Goal: Check status: Check status

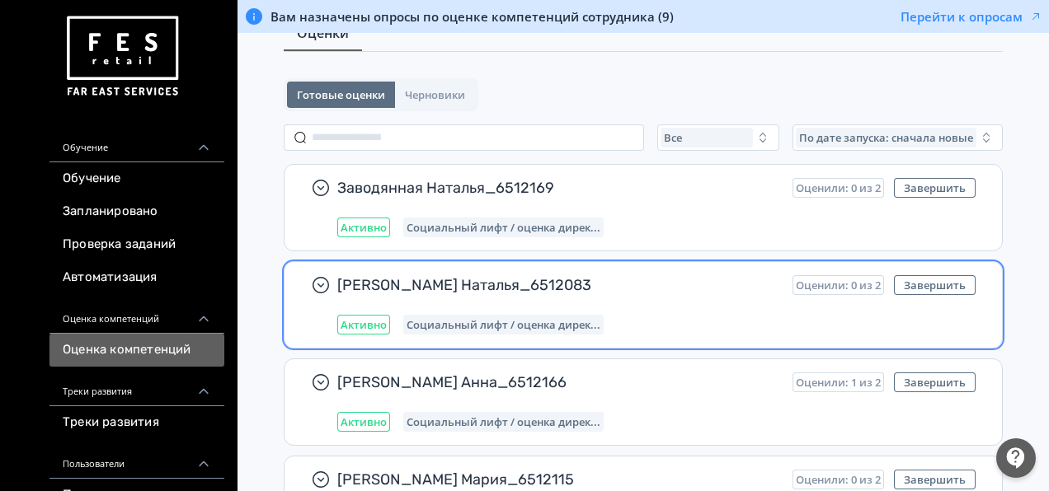
scroll to position [82, 0]
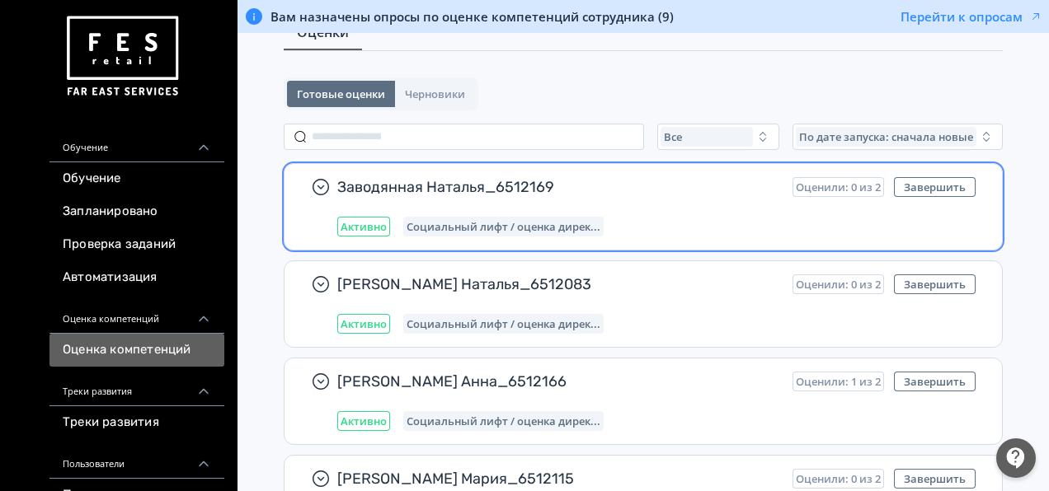
click at [655, 208] on div "Заводянная Наталья_6512169 Оценили: 0 из 2 Завершить Активно Социальный лифт / …" at bounding box center [656, 206] width 638 height 59
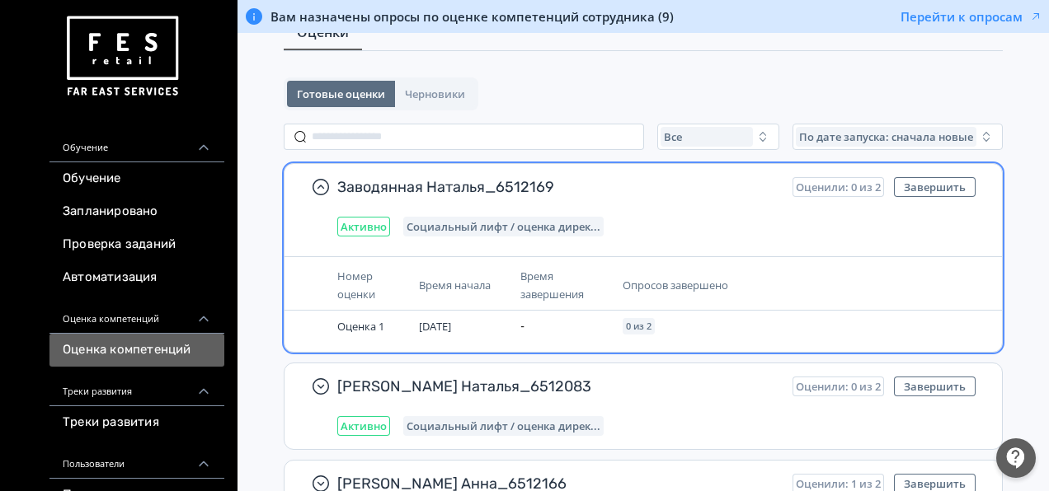
click at [583, 186] on span "Заводянная Наталья_6512169" at bounding box center [558, 187] width 442 height 20
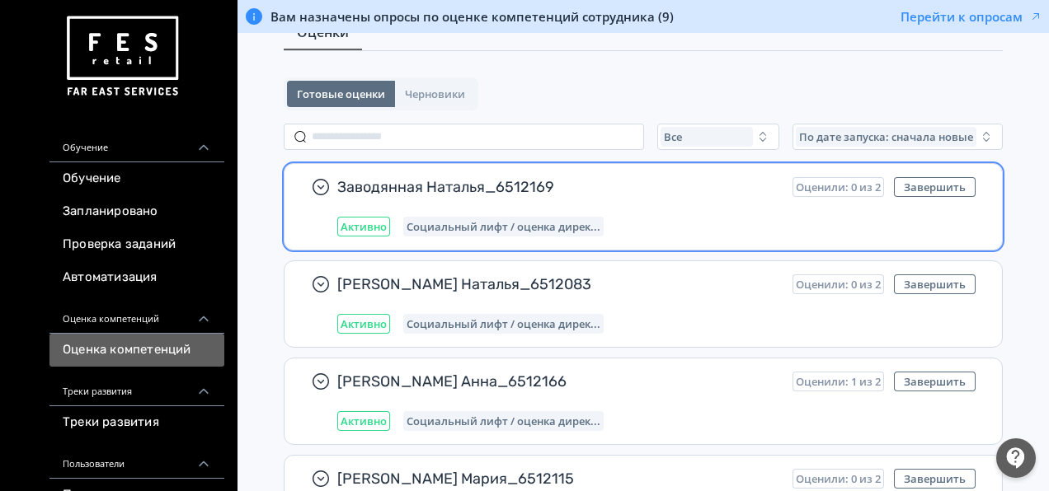
click at [583, 186] on span "Заводянная Наталья_6512169" at bounding box center [558, 187] width 442 height 20
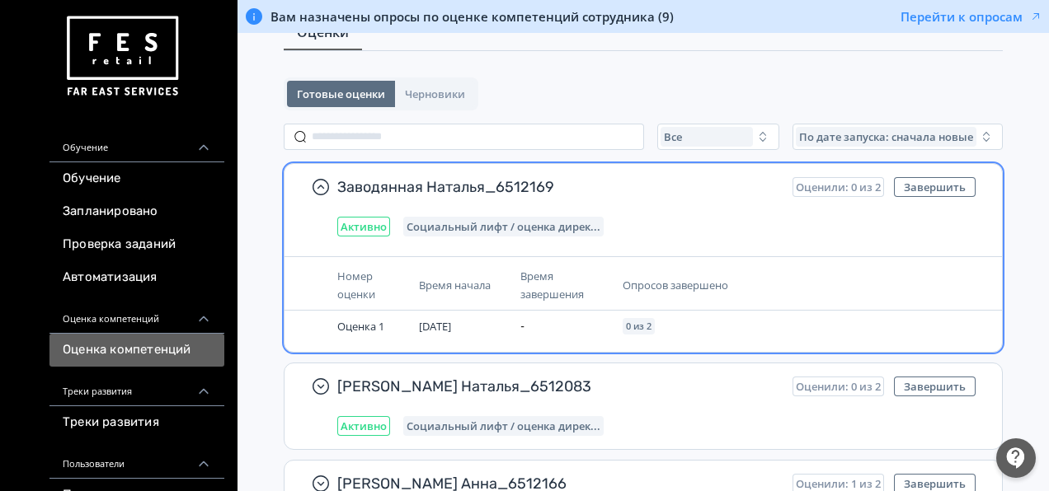
click at [583, 186] on span "Заводянная Наталья_6512169" at bounding box center [558, 187] width 442 height 20
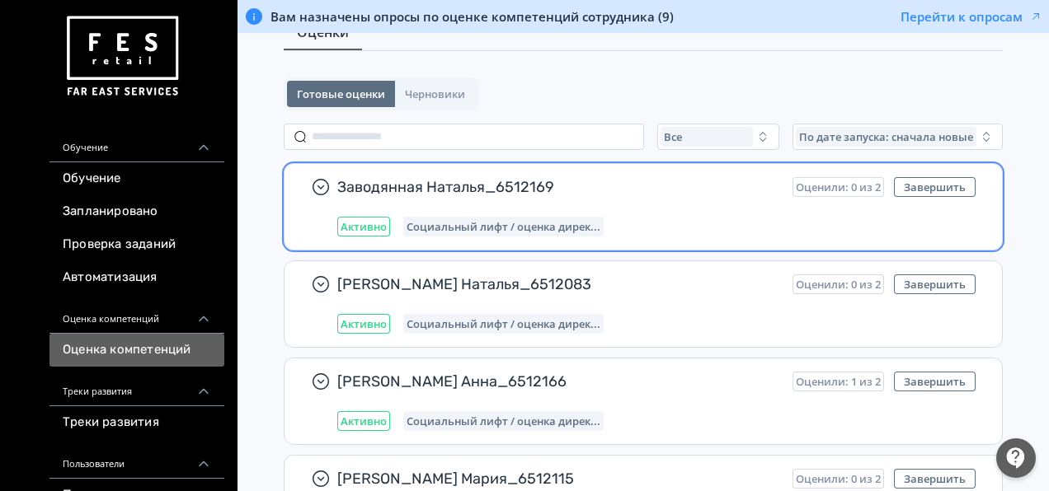
click at [583, 186] on span "Заводянная Наталья_6512169" at bounding box center [558, 187] width 442 height 20
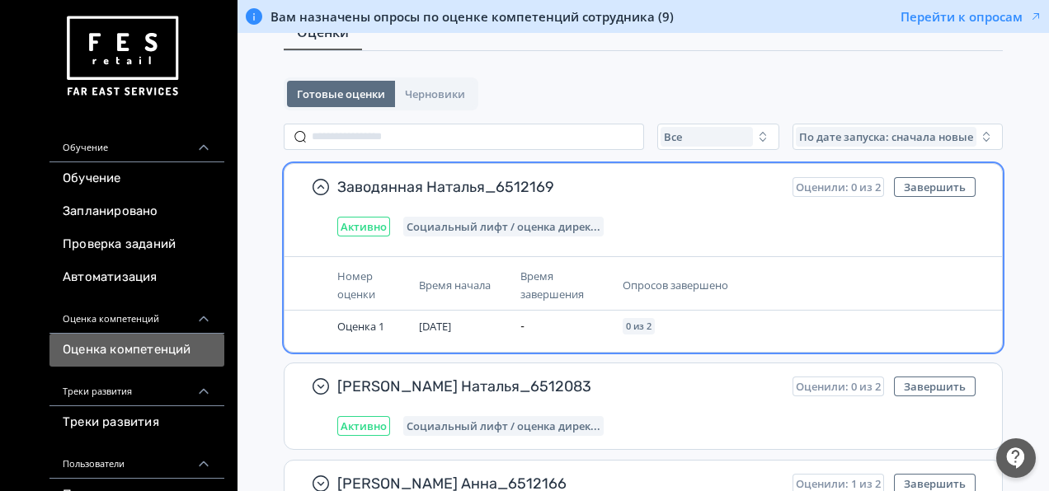
click at [368, 230] on span "Активно" at bounding box center [364, 226] width 46 height 13
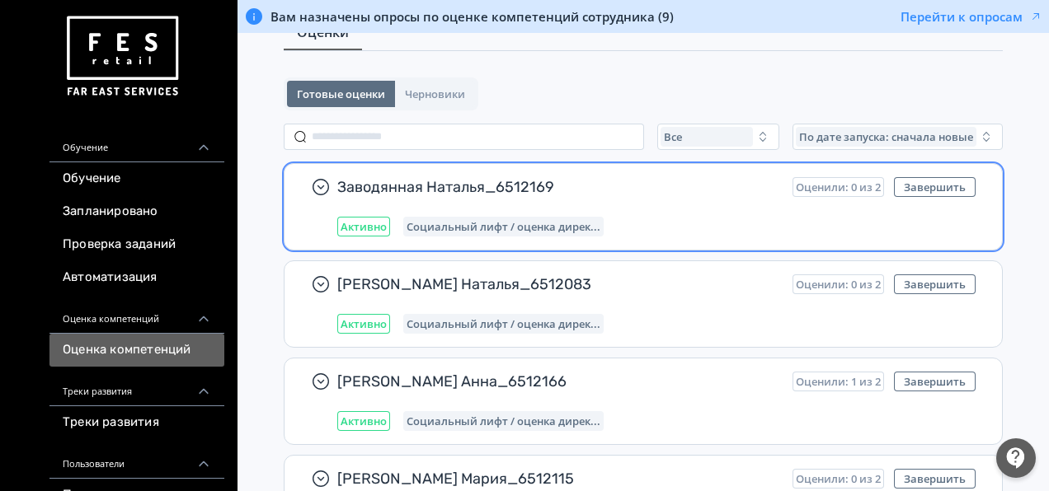
click at [368, 230] on span "Активно" at bounding box center [364, 226] width 46 height 13
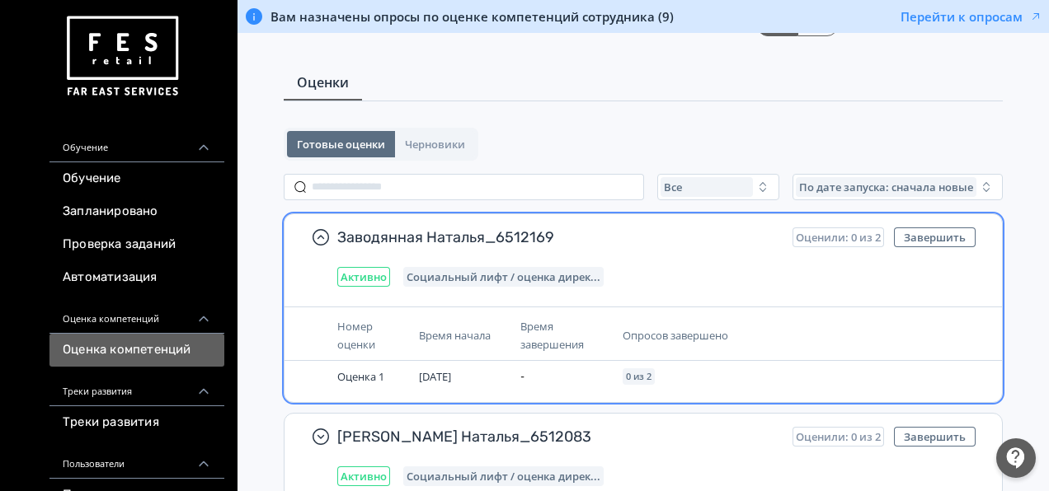
scroll to position [31, 0]
click at [581, 271] on span "Социальный лифт / оценка дирек..." at bounding box center [504, 277] width 194 height 13
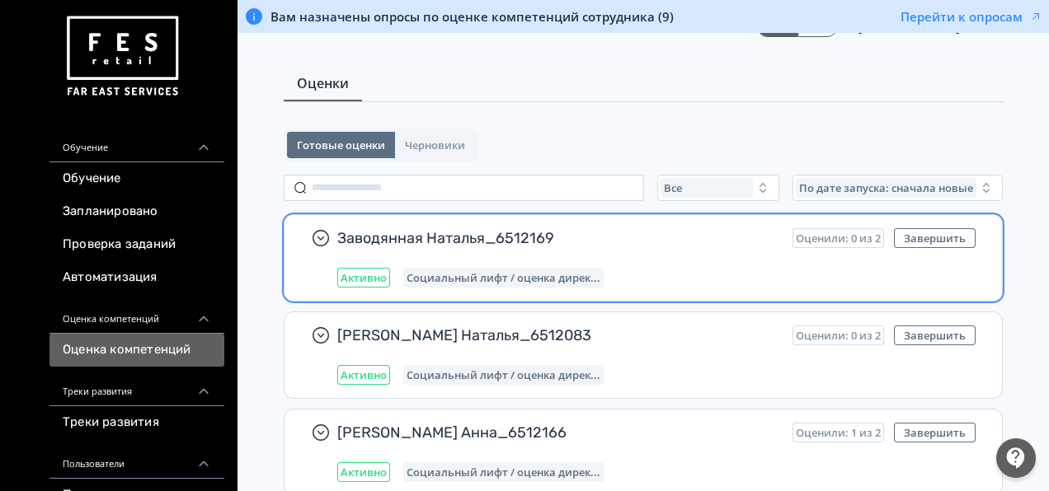
click at [581, 271] on span "Социальный лифт / оценка дирек..." at bounding box center [504, 277] width 194 height 13
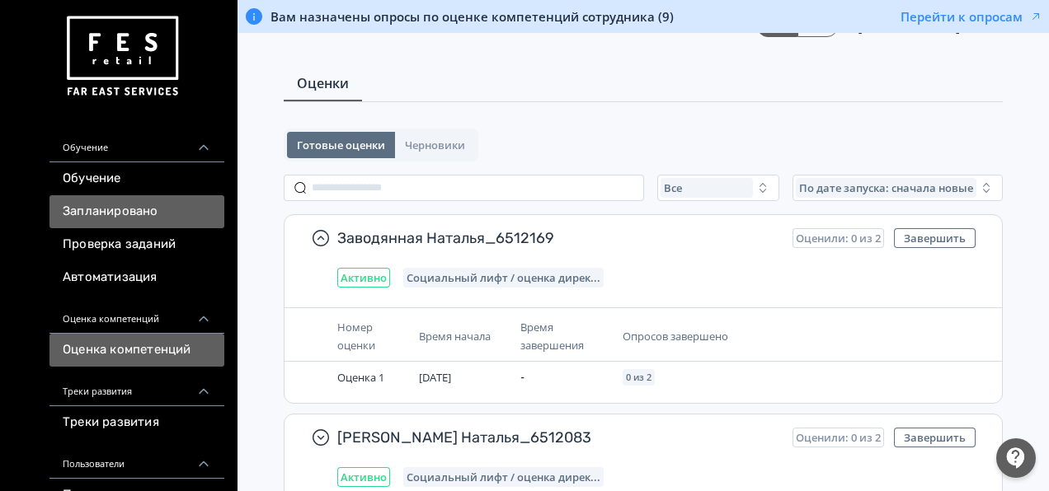
click at [97, 214] on link "Запланировано" at bounding box center [136, 211] width 175 height 33
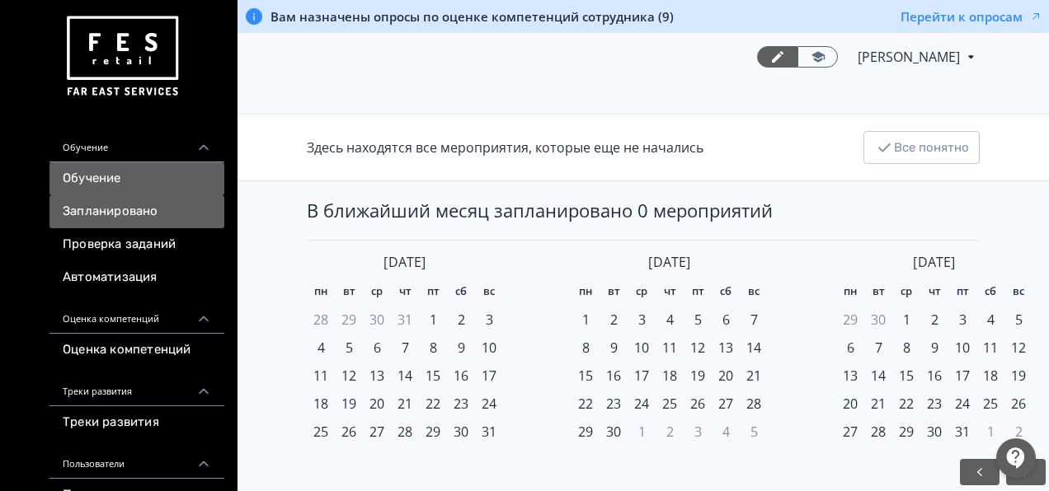
click at [139, 178] on link "Обучение" at bounding box center [136, 178] width 175 height 33
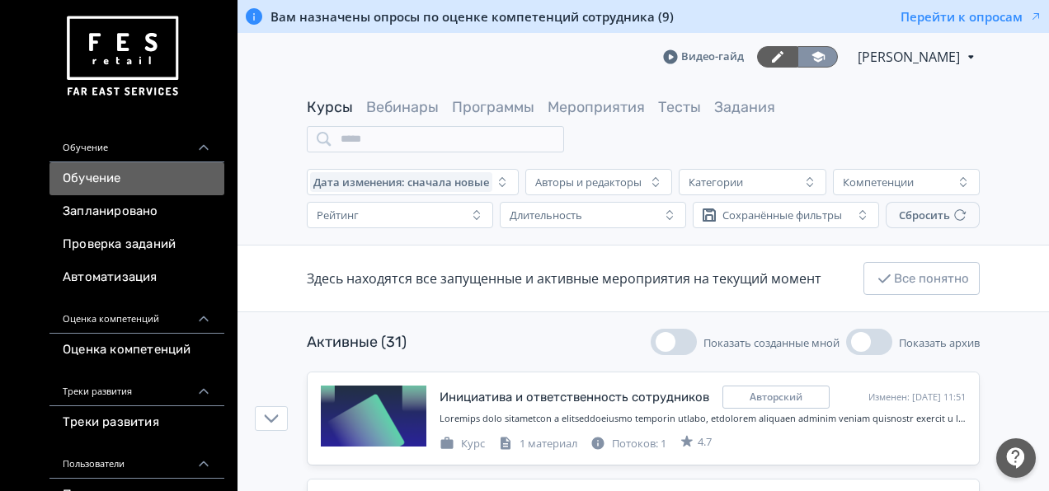
click at [811, 53] on icon at bounding box center [817, 56] width 13 height 11
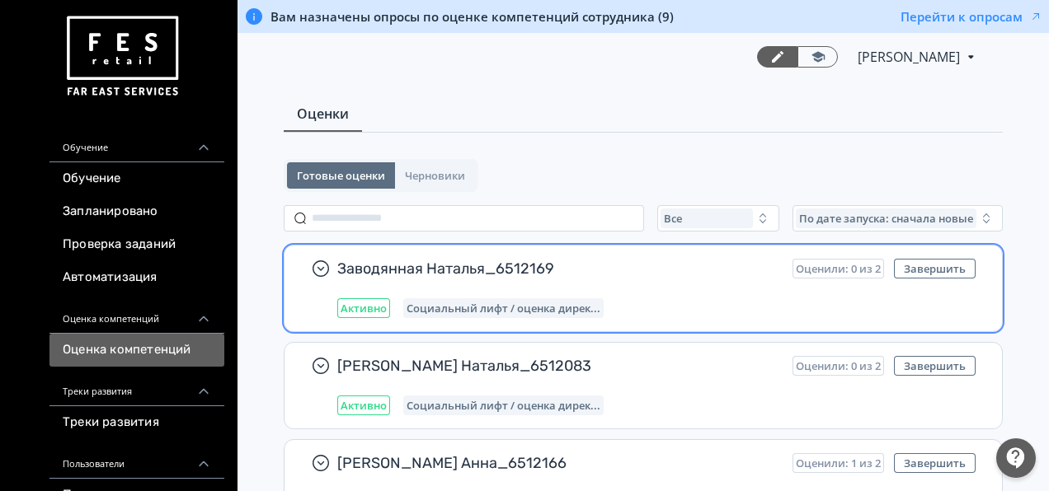
click at [534, 317] on div "Заводянная Наталья_6512169 Оценили: 0 из 2 Завершить Активно Социальный лифт / …" at bounding box center [642, 289] width 717 height 86
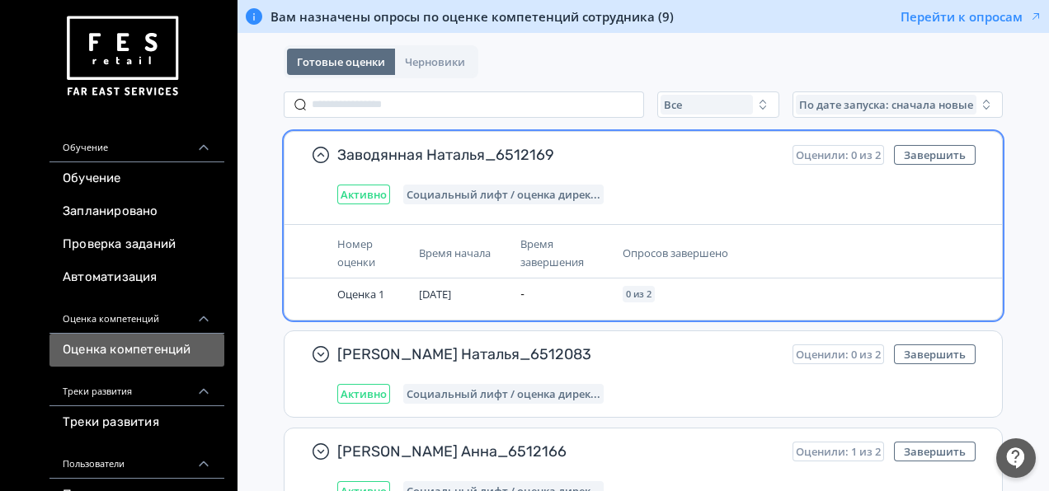
scroll to position [115, 0]
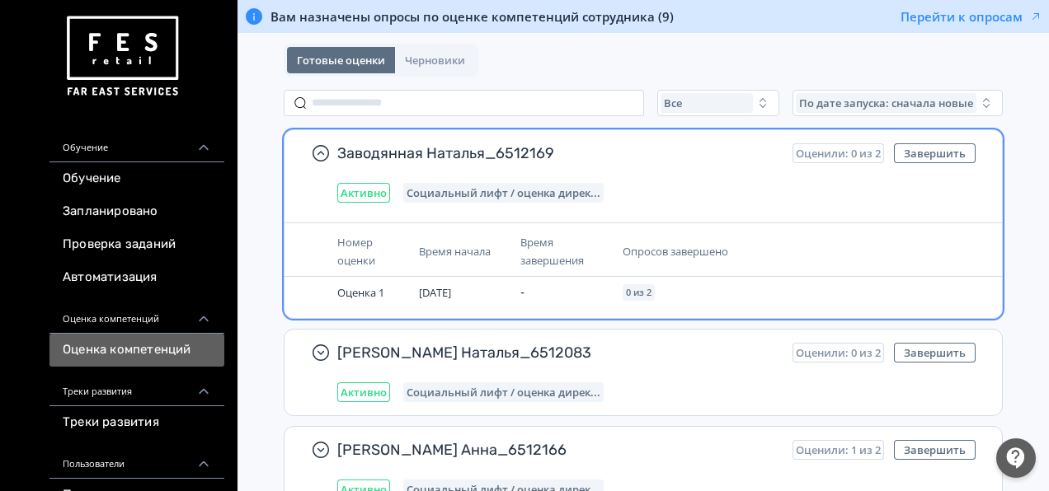
click at [480, 158] on span "Заводянная Наталья_6512169" at bounding box center [558, 153] width 442 height 20
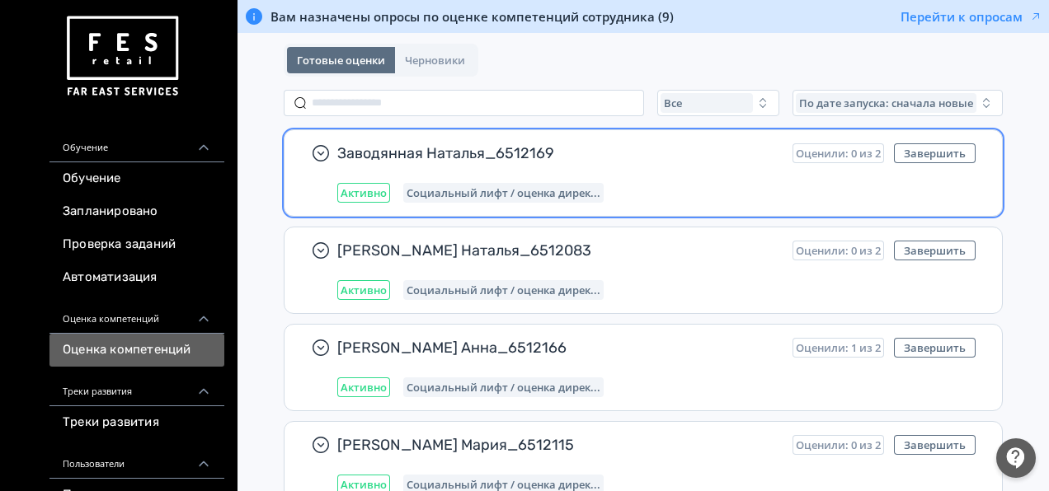
click at [480, 158] on span "Заводянная Наталья_6512169" at bounding box center [558, 153] width 442 height 20
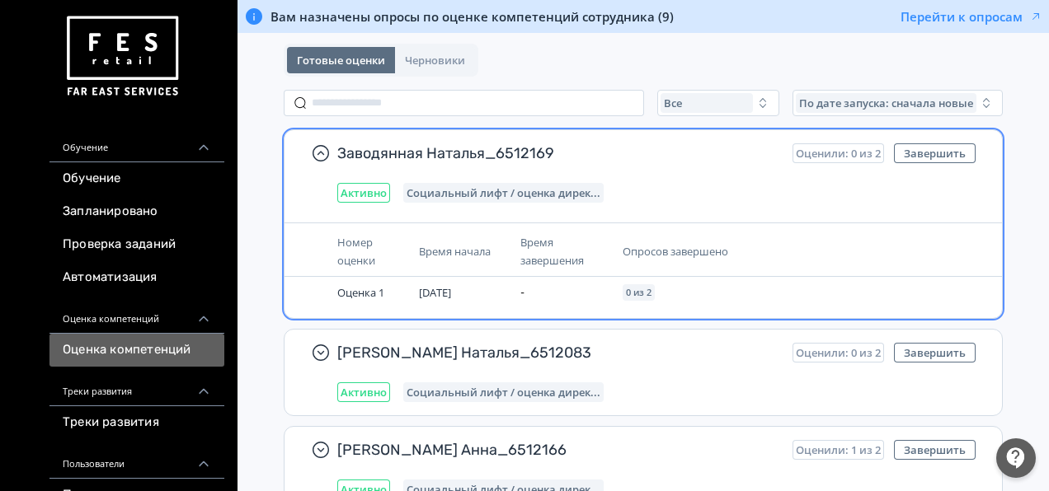
click at [480, 158] on span "Заводянная Наталья_6512169" at bounding box center [558, 153] width 442 height 20
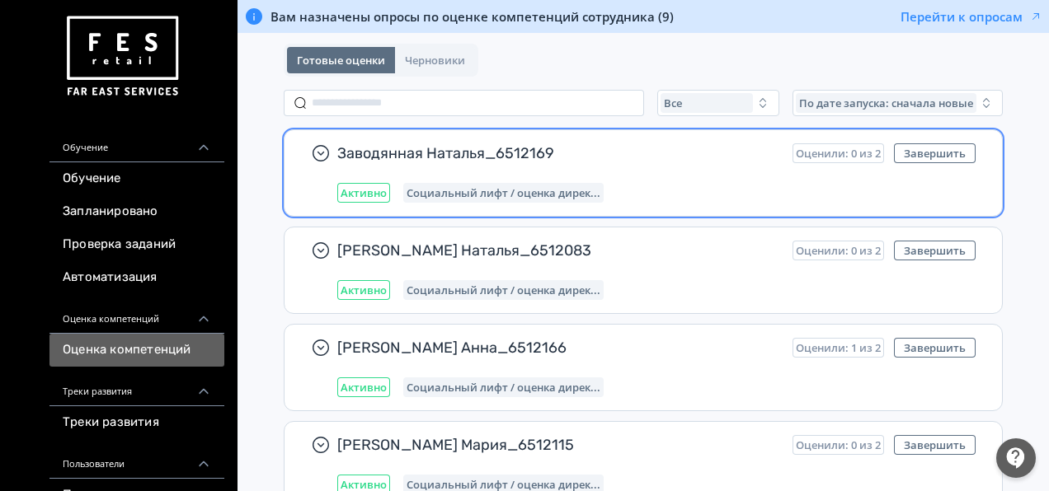
click at [480, 158] on span "Заводянная Наталья_6512169" at bounding box center [558, 153] width 442 height 20
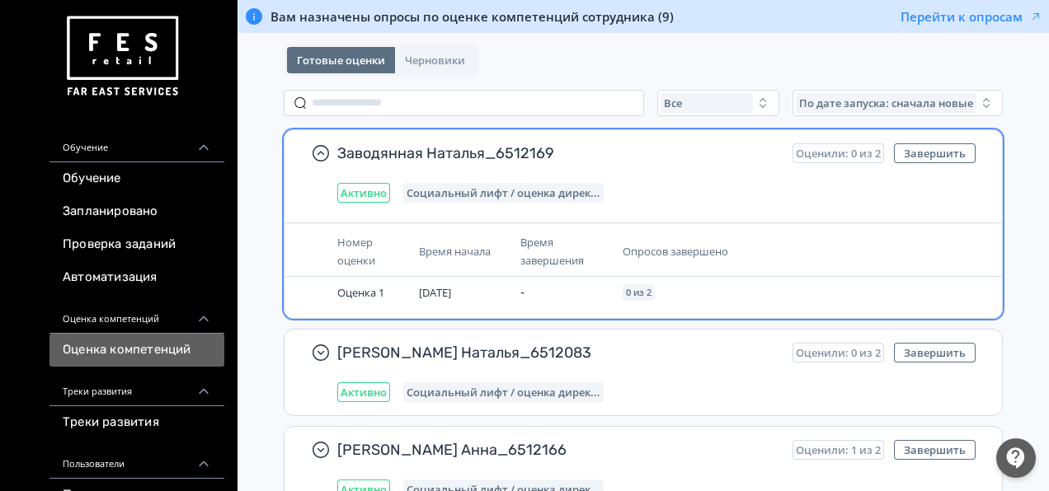
click at [361, 190] on span "Активно" at bounding box center [364, 192] width 46 height 13
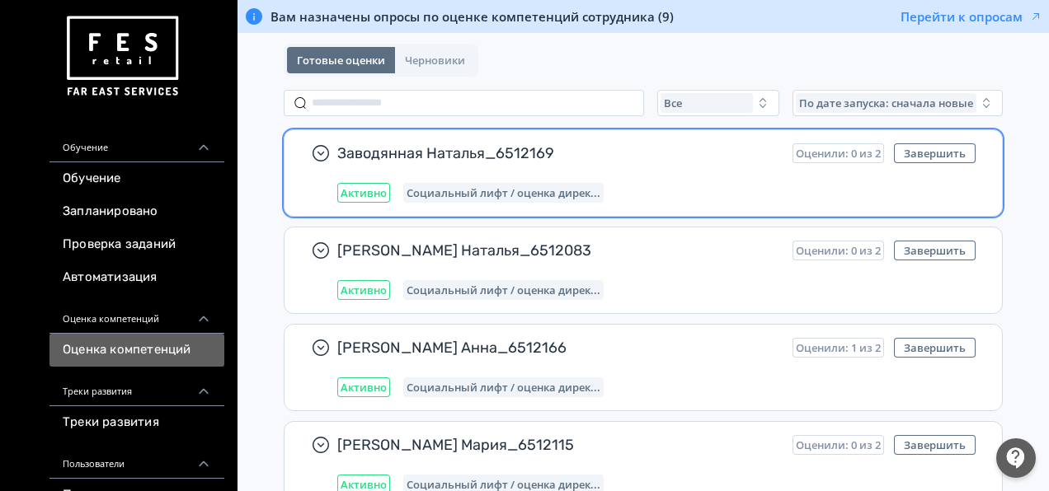
click at [361, 190] on span "Активно" at bounding box center [364, 192] width 46 height 13
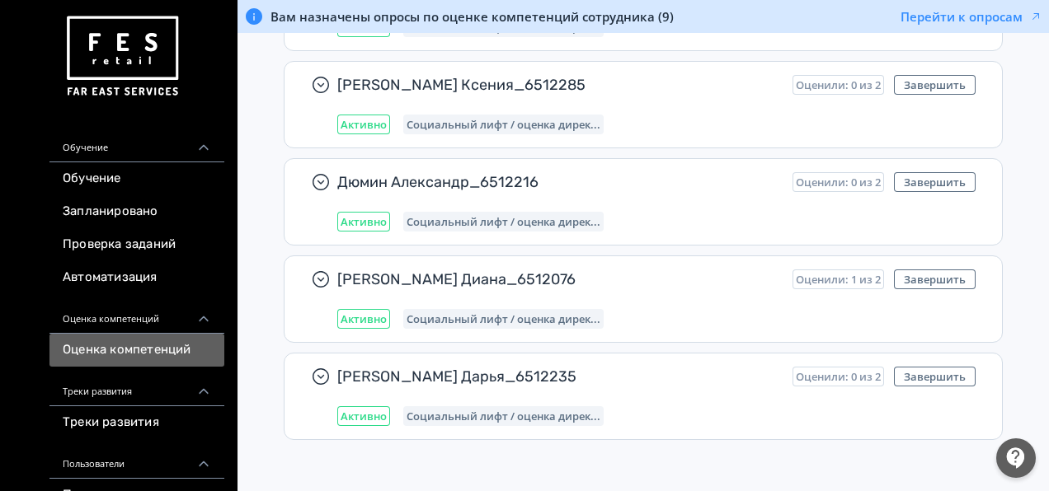
scroll to position [773, 0]
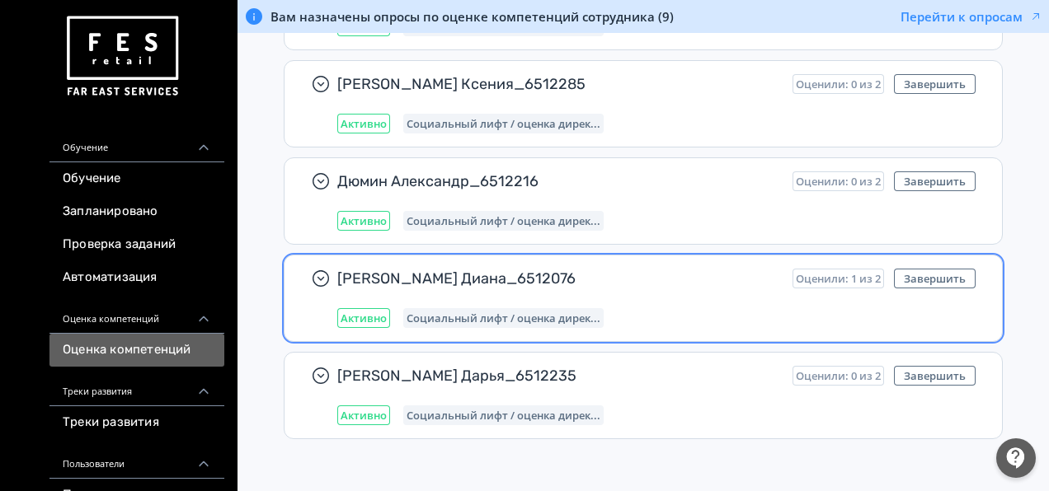
click at [533, 269] on span "[PERSON_NAME] Диана_6512076" at bounding box center [558, 279] width 442 height 20
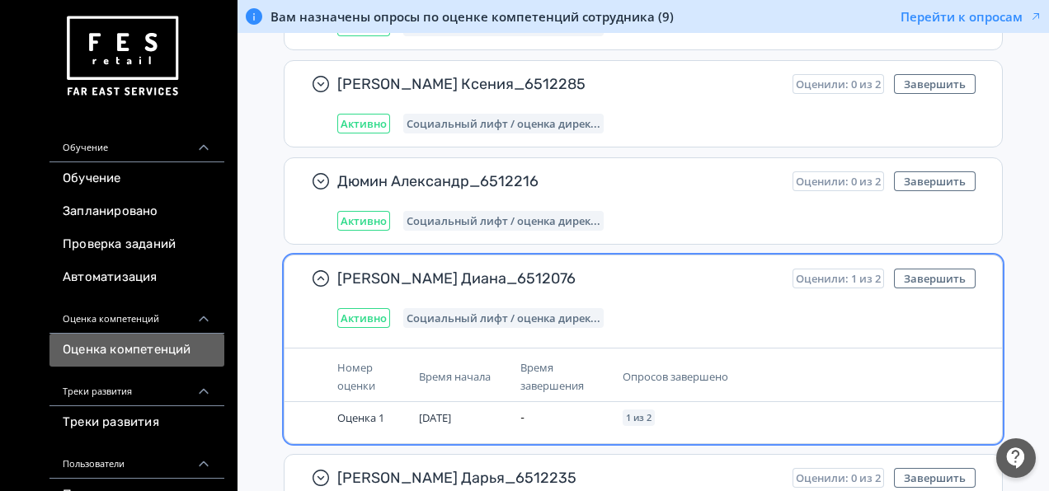
click at [533, 269] on span "[PERSON_NAME] Диана_6512076" at bounding box center [558, 279] width 442 height 20
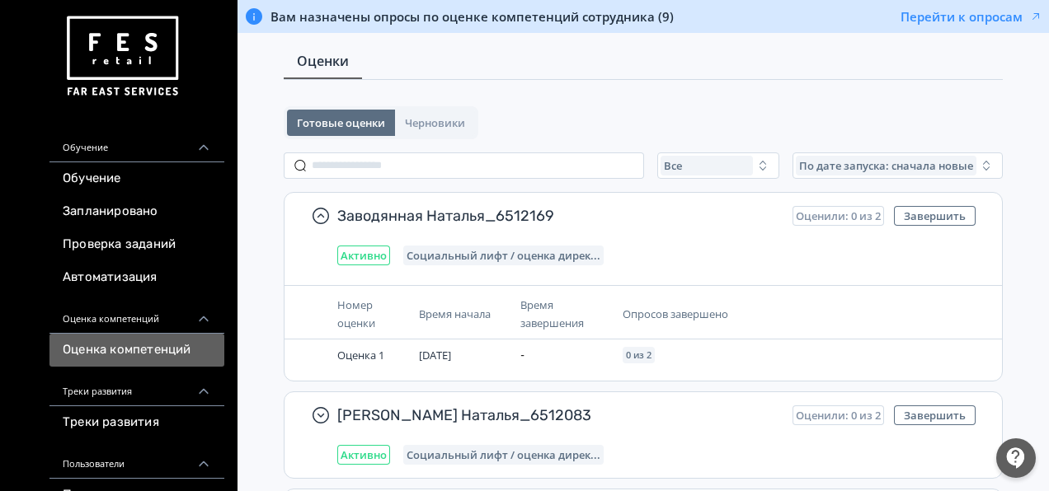
scroll to position [0, 0]
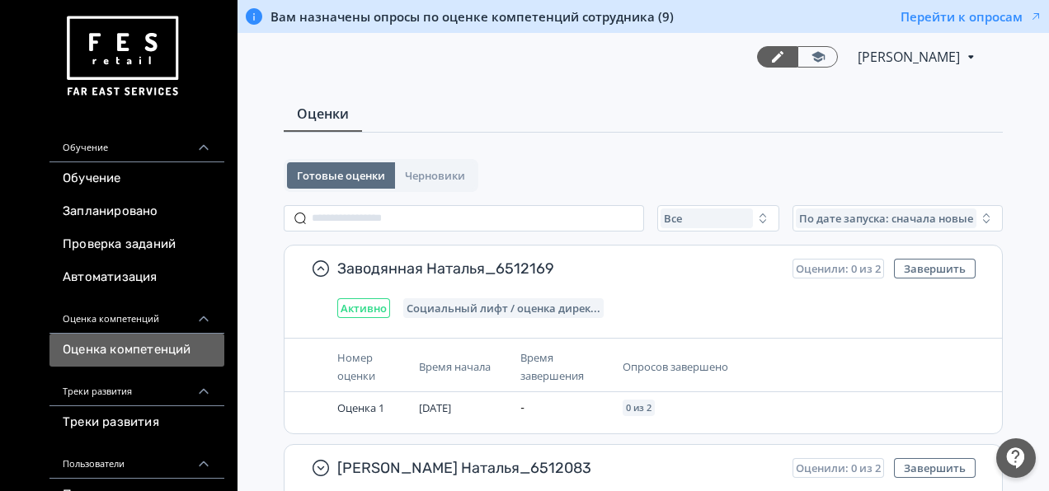
click at [533, 266] on span "Заводянная Наталья_6512169" at bounding box center [558, 269] width 442 height 20
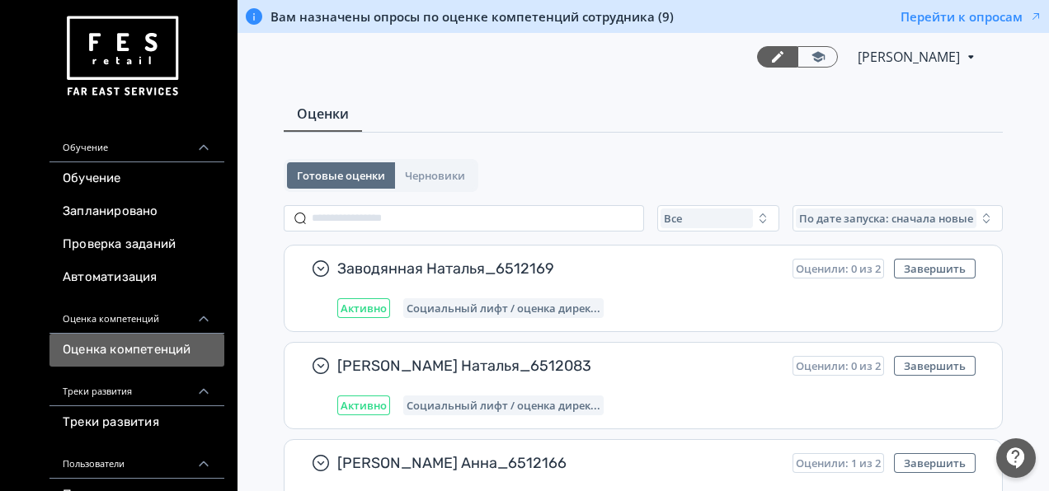
click at [533, 266] on span "Заводянная Наталья_6512169" at bounding box center [558, 269] width 442 height 20
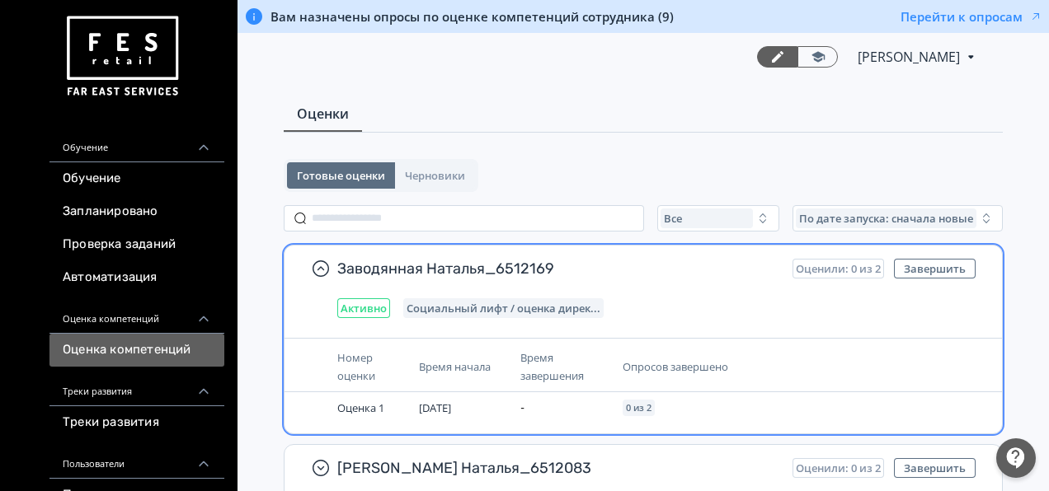
click at [490, 299] on div "Социальный лифт / оценка дирек..." at bounding box center [503, 309] width 200 height 20
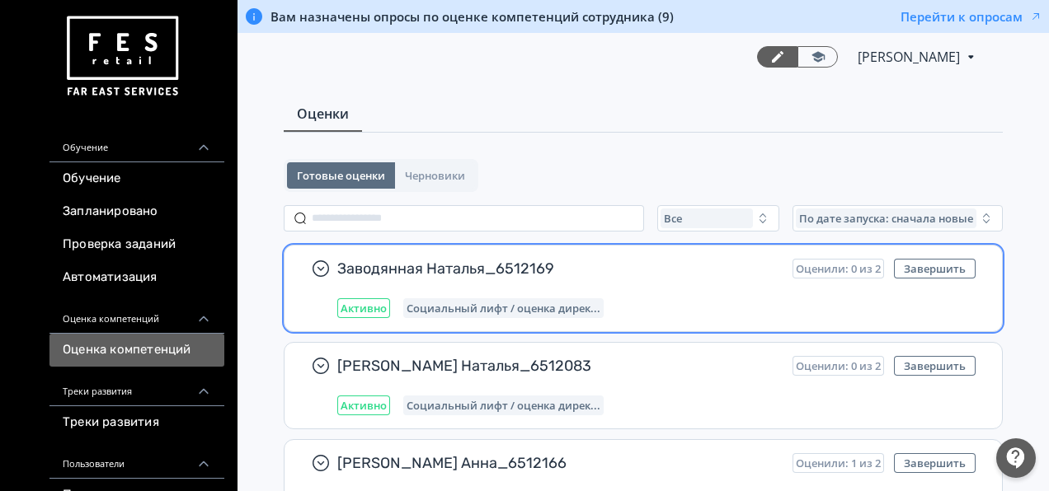
click at [368, 300] on div "Активно" at bounding box center [363, 309] width 53 height 20
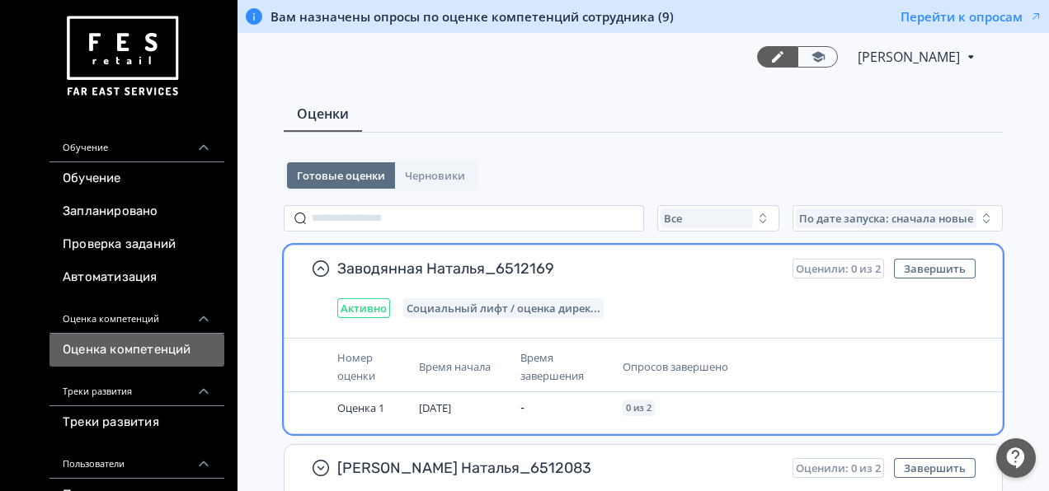
click at [516, 271] on span "Заводянная Наталья_6512169" at bounding box center [558, 269] width 442 height 20
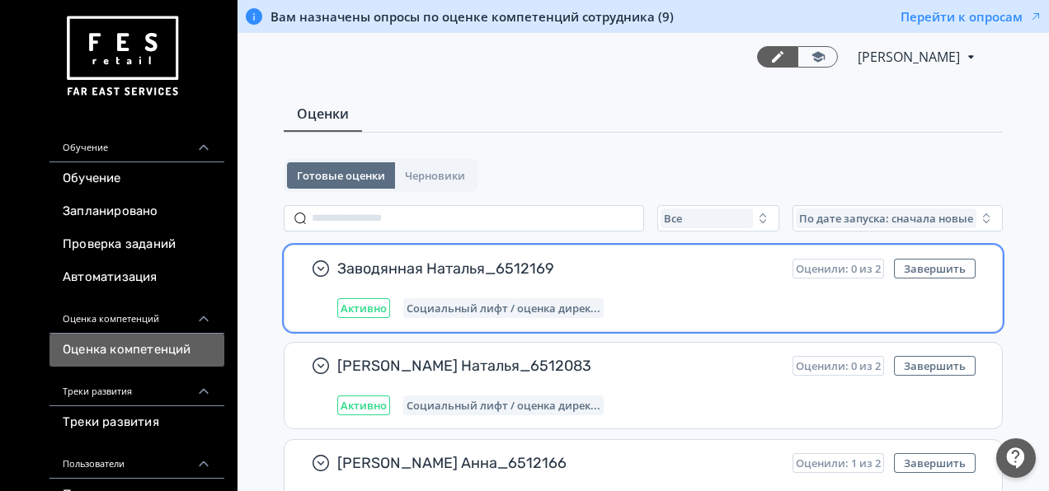
click at [825, 270] on span "Оценили: 0 из 2" at bounding box center [838, 268] width 85 height 13
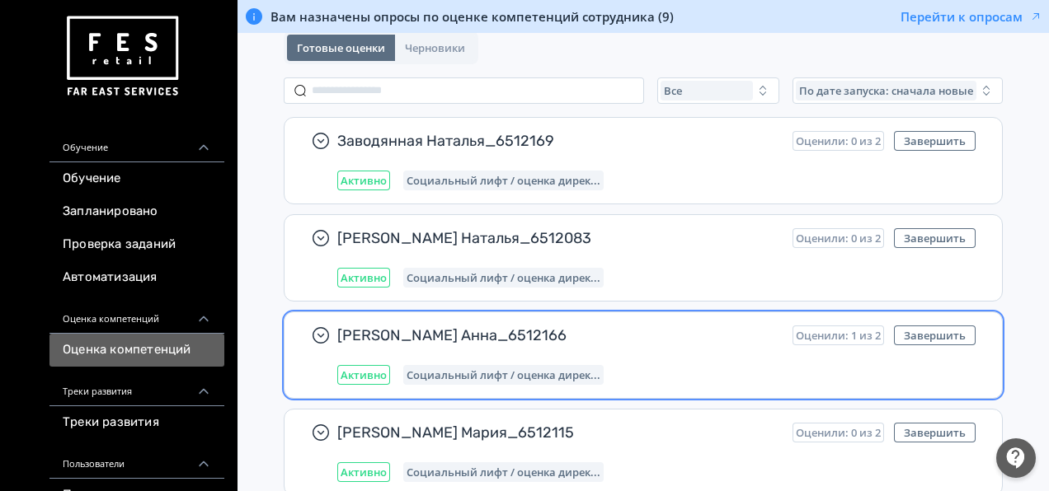
scroll to position [130, 0]
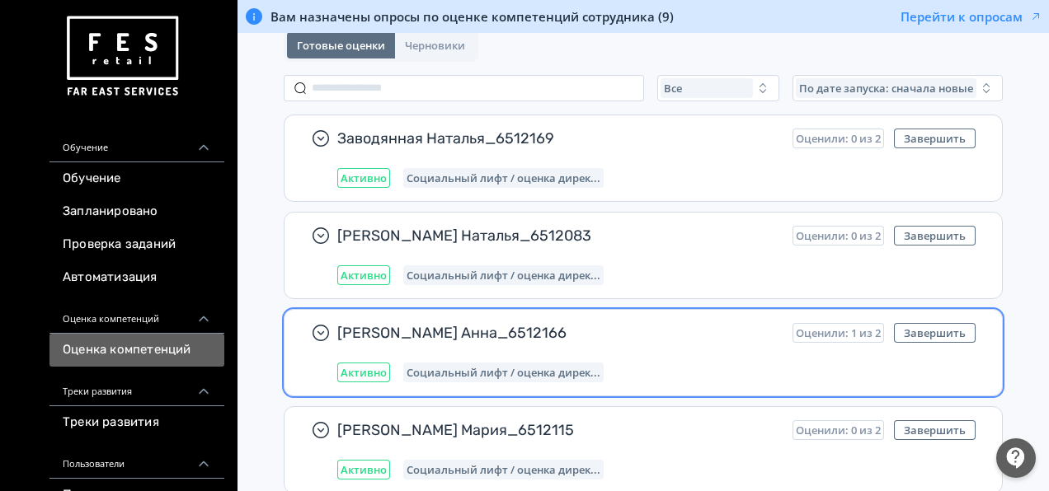
click at [656, 338] on span "[PERSON_NAME] Анна_6512166" at bounding box center [558, 333] width 442 height 20
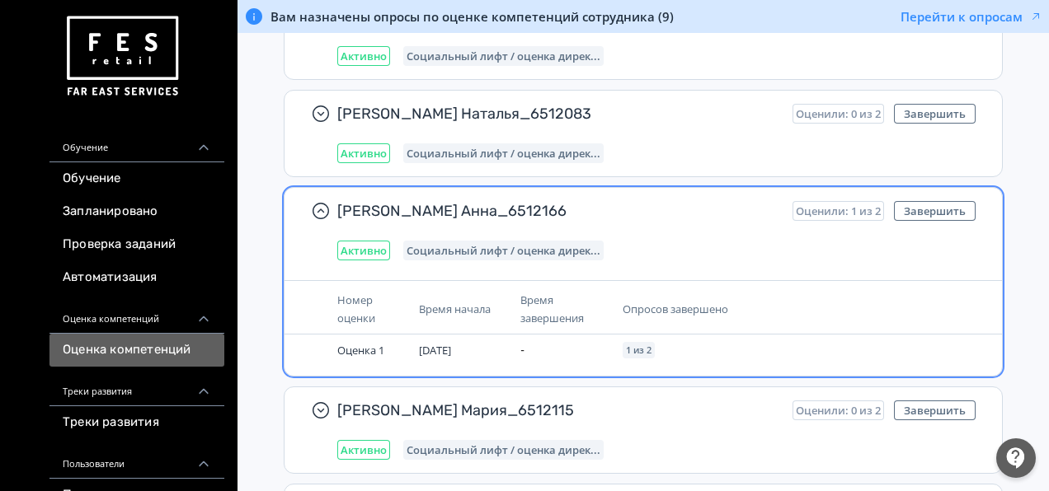
scroll to position [256, 0]
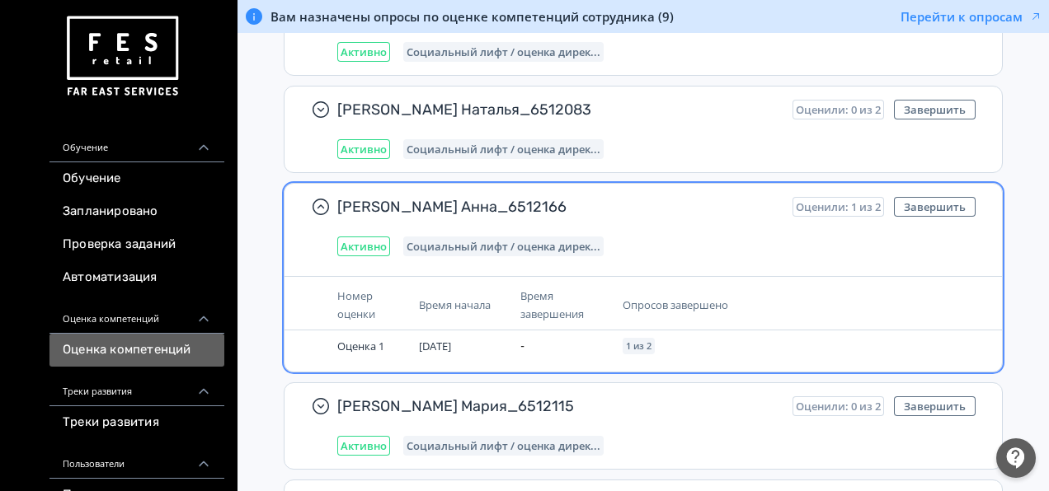
click at [373, 247] on span "Активно" at bounding box center [364, 246] width 46 height 13
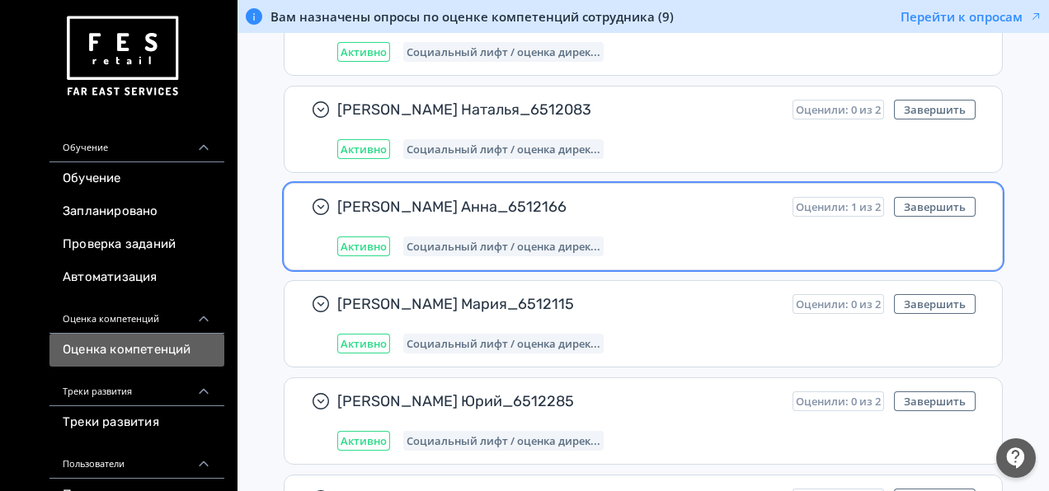
click at [373, 247] on span "Активно" at bounding box center [364, 246] width 46 height 13
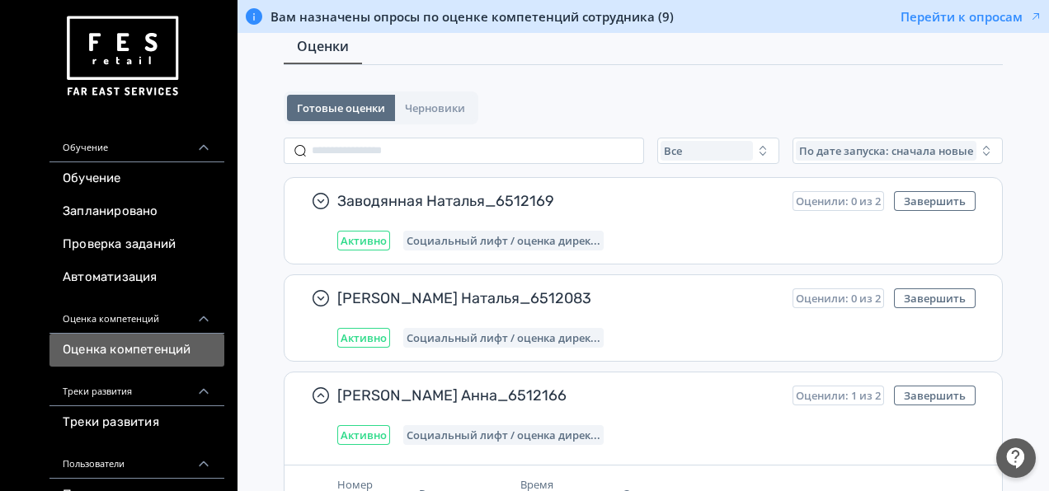
scroll to position [68, 0]
click at [966, 16] on button "Перейти к опросам" at bounding box center [971, 16] width 142 height 16
